Goal: Check status

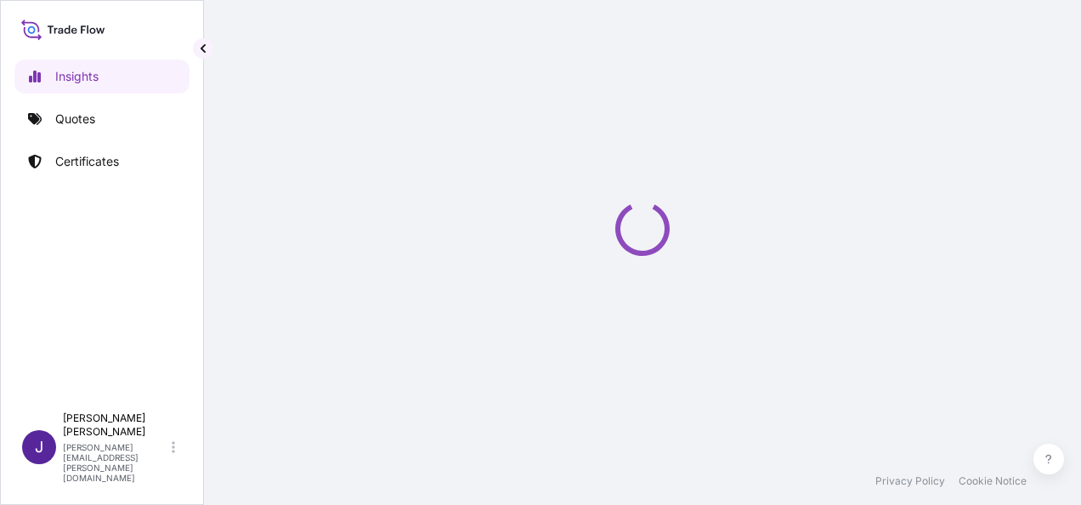
select select "2025"
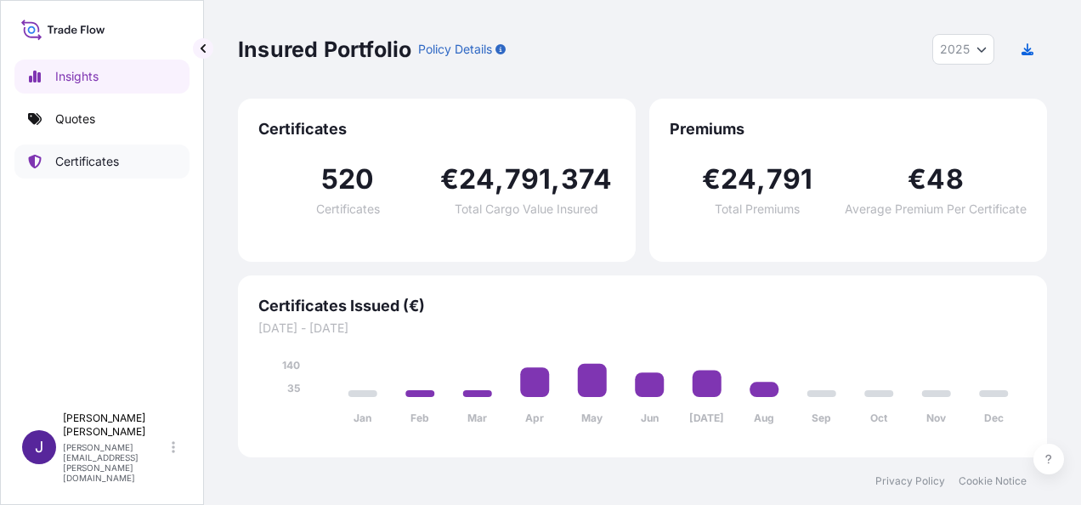
click at [99, 153] on p "Certificates" at bounding box center [87, 161] width 64 height 17
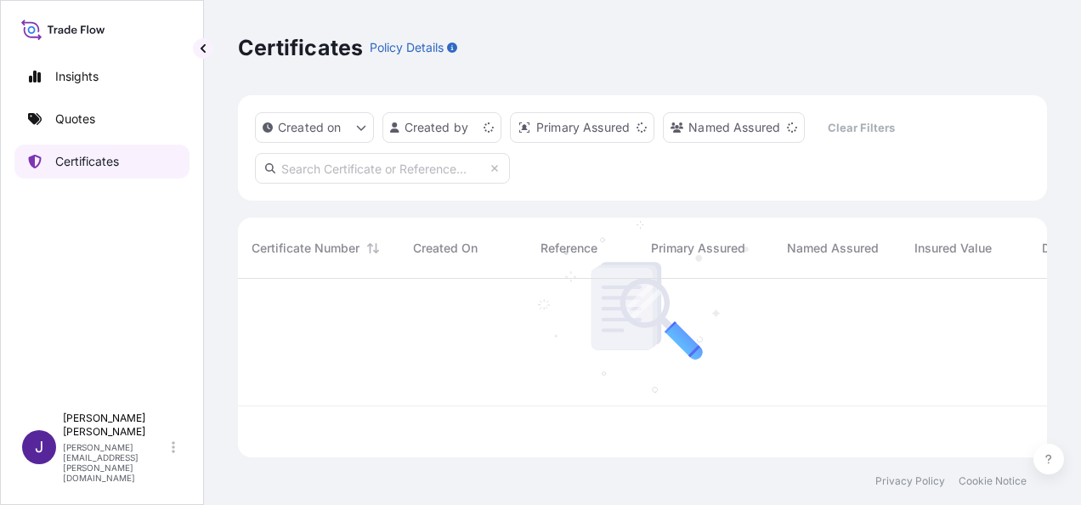
scroll to position [175, 795]
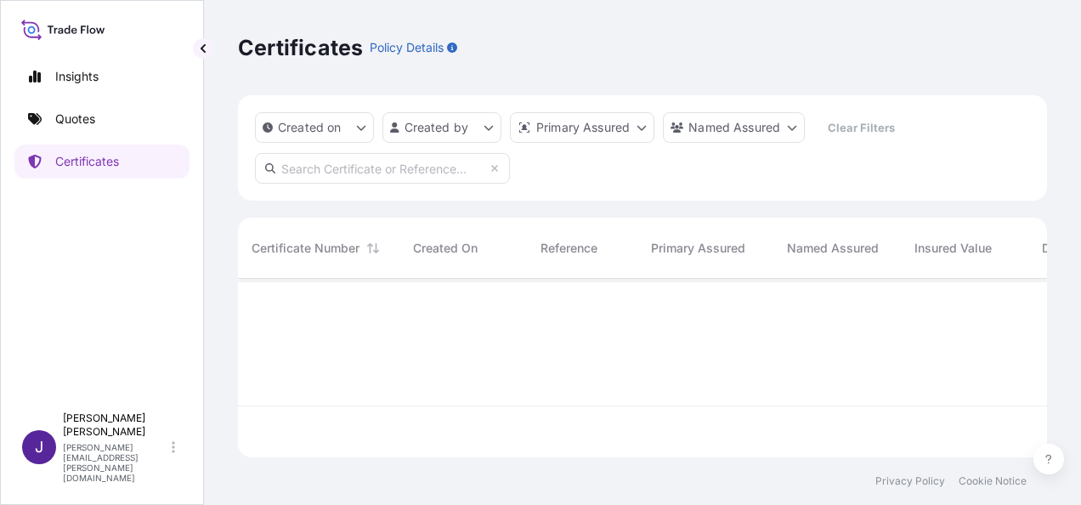
click at [308, 170] on input "text" at bounding box center [382, 168] width 255 height 31
paste input "31519-370"
type input "31519-370"
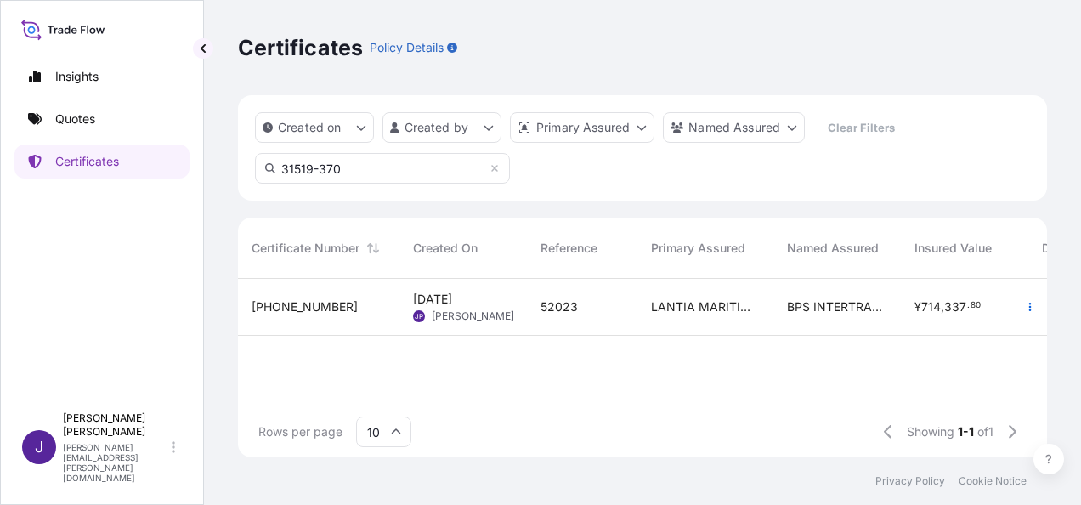
click at [613, 316] on div "52023" at bounding box center [582, 307] width 110 height 57
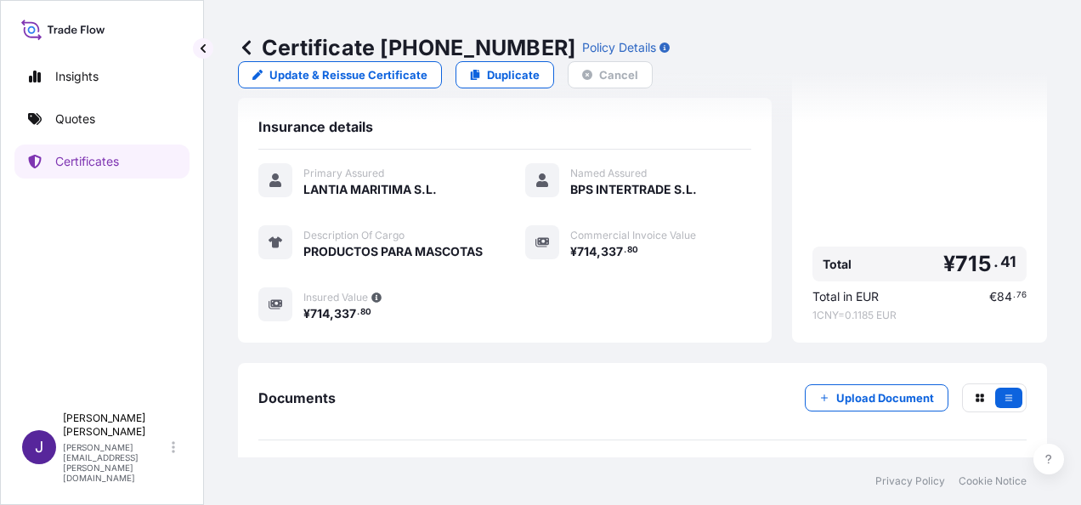
scroll to position [425, 0]
